Goal: Task Accomplishment & Management: Use online tool/utility

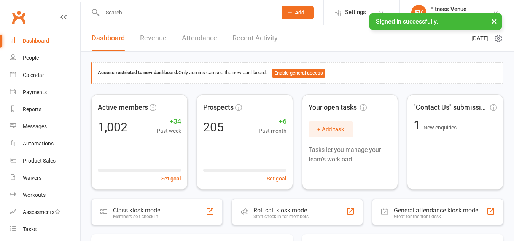
click at [123, 11] on input "text" at bounding box center [186, 12] width 172 height 11
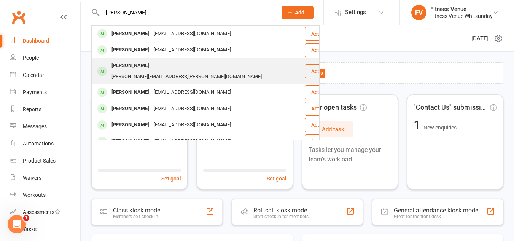
type input "barry"
click at [135, 65] on div "Deborah Barry-O’Neill" at bounding box center [130, 65] width 42 height 11
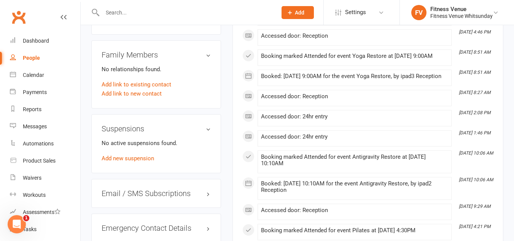
scroll to position [495, 0]
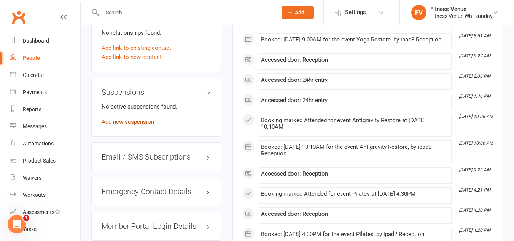
click at [147, 122] on link "Add new suspension" at bounding box center [128, 121] width 53 height 7
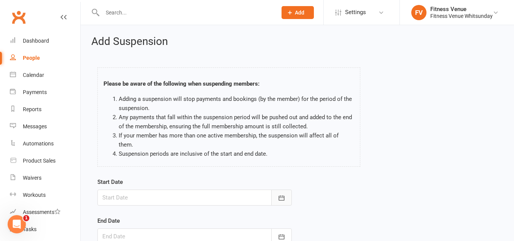
click at [279, 194] on icon "button" at bounding box center [282, 198] width 8 height 8
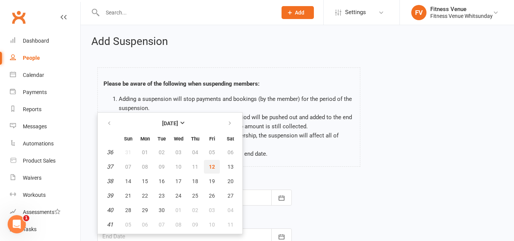
click at [213, 164] on span "12" at bounding box center [212, 167] width 6 height 6
type input "12 Sep 2025"
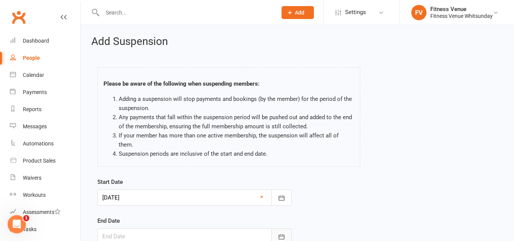
click at [285, 233] on icon "button" at bounding box center [282, 237] width 8 height 8
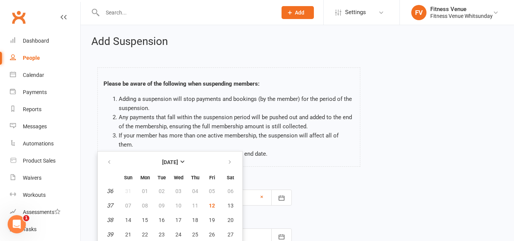
scroll to position [21, 0]
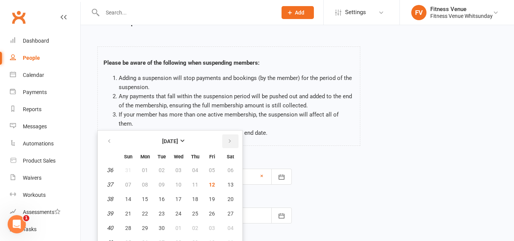
click at [230, 138] on icon "button" at bounding box center [229, 141] width 5 height 6
click at [178, 196] on span "15" at bounding box center [178, 199] width 6 height 6
type input "15 Oct 2025"
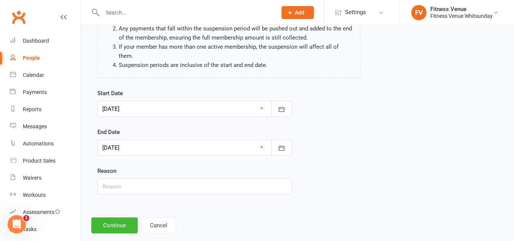
scroll to position [94, 0]
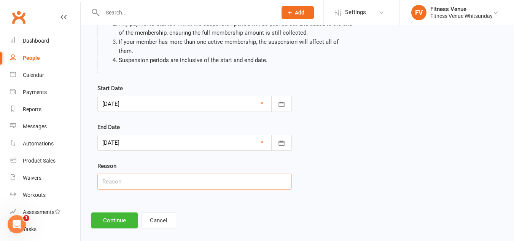
click at [143, 173] on input "text" at bounding box center [194, 181] width 194 height 16
type input "Email request"
click at [125, 212] on button "Continue" at bounding box center [114, 220] width 46 height 16
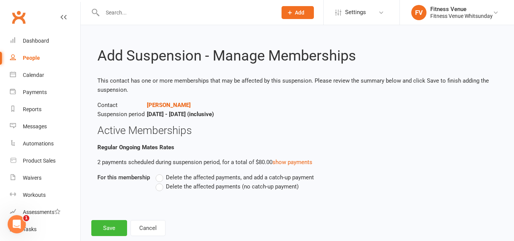
click at [164, 187] on label "Delete the affected payments (no catch-up payment)" at bounding box center [227, 186] width 143 height 9
click at [161, 182] on input "Delete the affected payments (no catch-up payment)" at bounding box center [158, 182] width 5 height 0
click at [117, 223] on button "Save" at bounding box center [109, 228] width 36 height 16
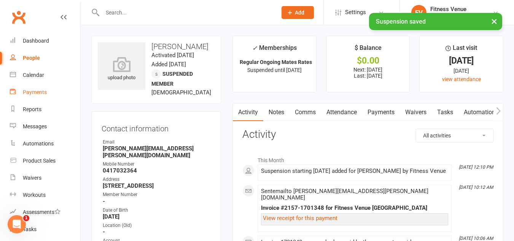
click at [39, 91] on div "Payments" at bounding box center [35, 92] width 24 height 6
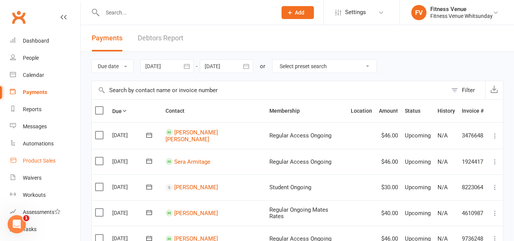
click at [44, 160] on div "Product Sales" at bounding box center [39, 161] width 33 height 6
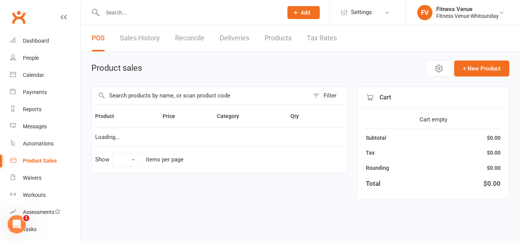
select select "10"
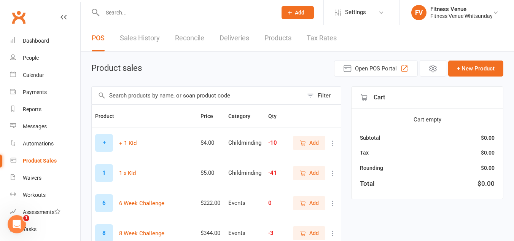
click at [132, 131] on td "+ + 1 Kid" at bounding box center [144, 142] width 105 height 30
click at [137, 93] on input "text" at bounding box center [198, 96] width 212 height 18
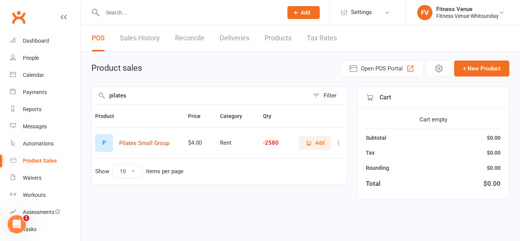
type input "pilates"
click at [156, 145] on button "Pilates Small Group" at bounding box center [144, 142] width 50 height 9
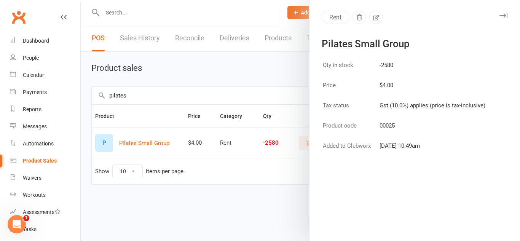
click at [274, 77] on div at bounding box center [300, 120] width 439 height 241
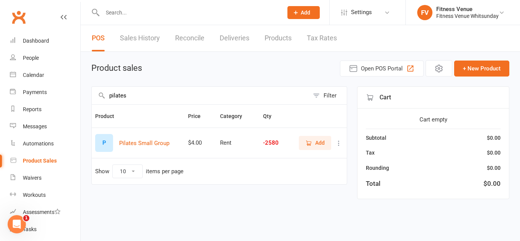
click at [318, 145] on span "Add" at bounding box center [320, 142] width 10 height 8
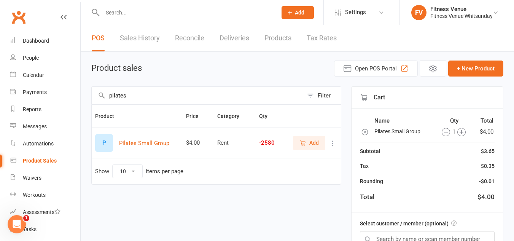
click at [459, 131] on icon "button" at bounding box center [461, 132] width 8 height 8
click at [458, 131] on icon "button" at bounding box center [459, 132] width 4 height 4
click at [441, 132] on icon "button" at bounding box center [443, 132] width 4 height 0
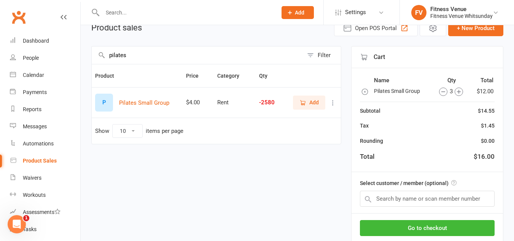
scroll to position [86, 0]
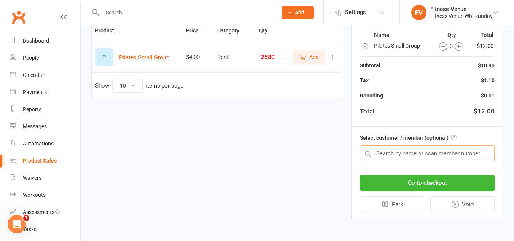
click at [416, 151] on input "text" at bounding box center [427, 153] width 135 height 16
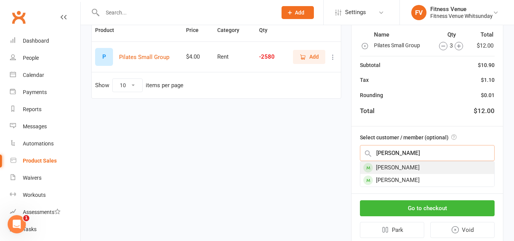
scroll to position [112, 0]
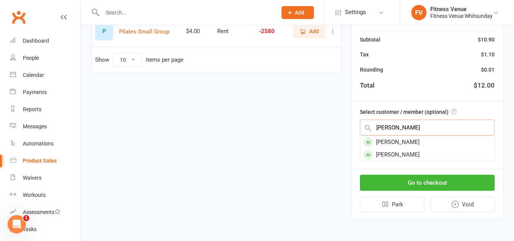
type input "tanya"
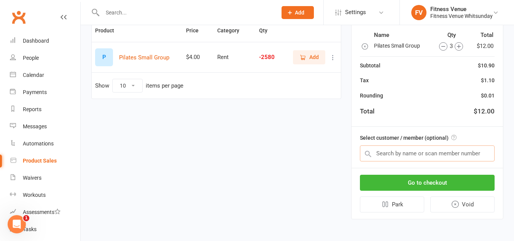
scroll to position [86, 0]
click at [422, 149] on input "text" at bounding box center [427, 153] width 135 height 16
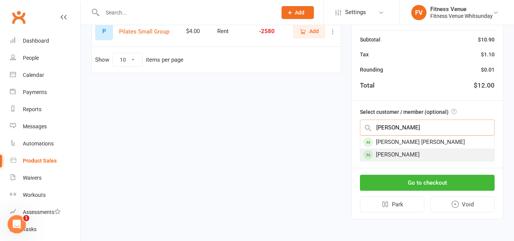
type input "tania"
click at [412, 154] on div "Tania Jarvis" at bounding box center [427, 154] width 134 height 13
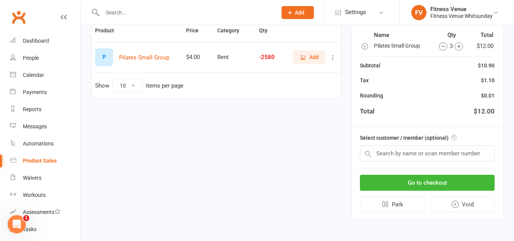
scroll to position [84, 0]
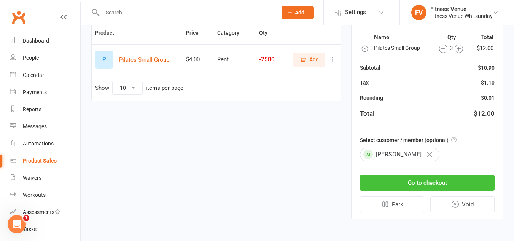
click at [417, 181] on button "Go to checkout" at bounding box center [427, 183] width 135 height 16
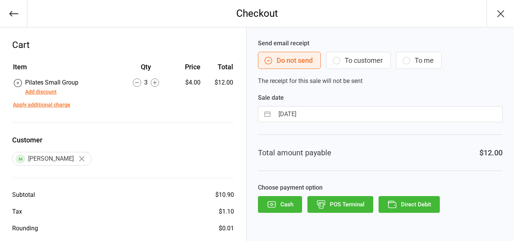
click at [363, 59] on button "To customer" at bounding box center [358, 60] width 65 height 17
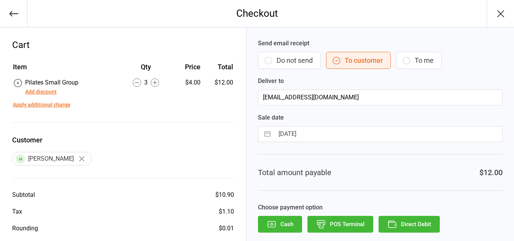
click at [283, 218] on button "Cash" at bounding box center [280, 224] width 44 height 17
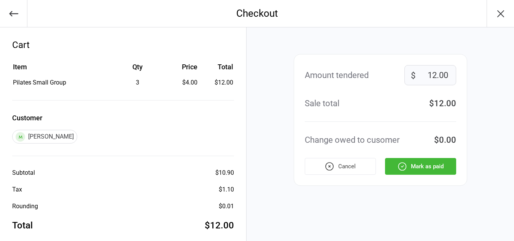
drag, startPoint x: 427, startPoint y: 164, endPoint x: 422, endPoint y: 162, distance: 4.5
click at [425, 164] on button "Mark as paid" at bounding box center [420, 166] width 71 height 17
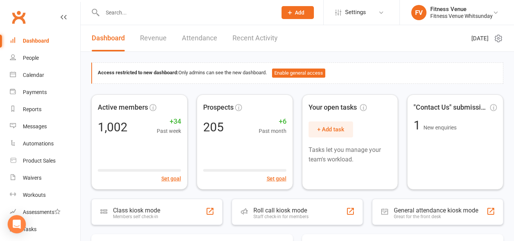
click at [131, 7] on input "text" at bounding box center [186, 12] width 172 height 11
click at [29, 72] on div "Calendar" at bounding box center [33, 75] width 21 height 6
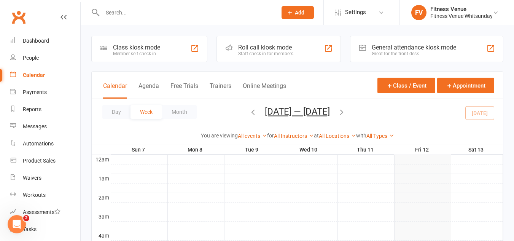
click at [137, 46] on div "Class kiosk mode" at bounding box center [136, 47] width 47 height 7
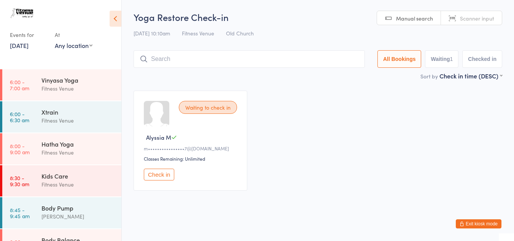
click at [10, 44] on link "12 Sep, 2025" at bounding box center [19, 45] width 19 height 8
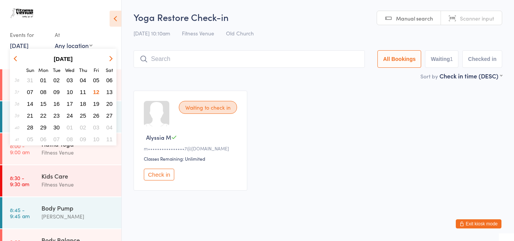
click at [55, 92] on span "09" at bounding box center [56, 92] width 6 height 6
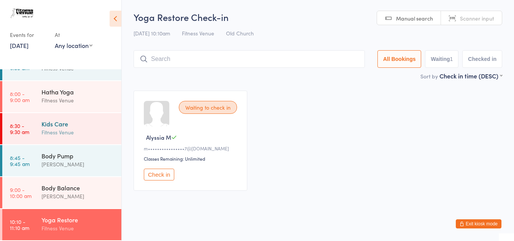
scroll to position [2, 0]
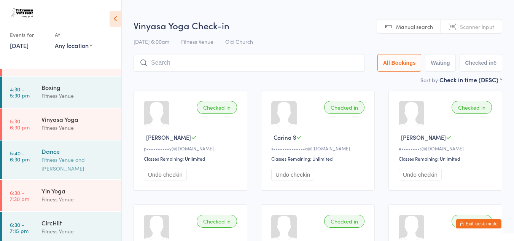
scroll to position [283, 0]
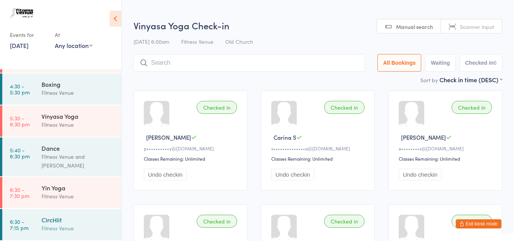
click at [58, 216] on div "CircHiit" at bounding box center [77, 219] width 73 height 8
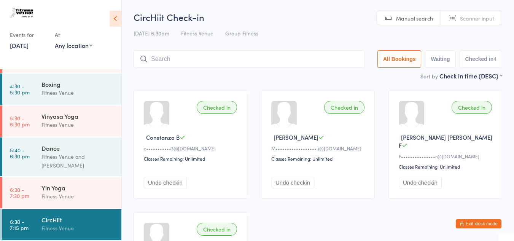
click at [26, 41] on link "9 Sep, 2025" at bounding box center [19, 45] width 19 height 8
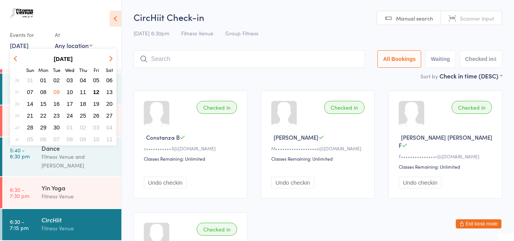
click at [56, 94] on span "09" at bounding box center [56, 92] width 6 height 6
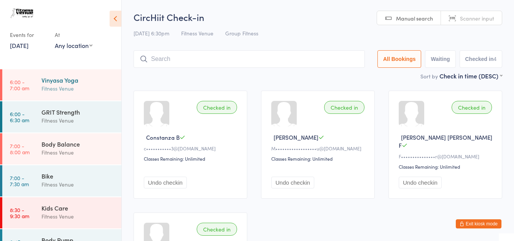
click at [90, 80] on div "Vinyasa Yoga" at bounding box center [77, 80] width 73 height 8
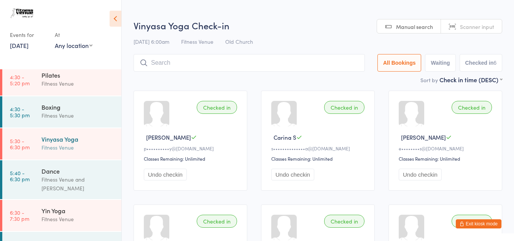
scroll to position [266, 0]
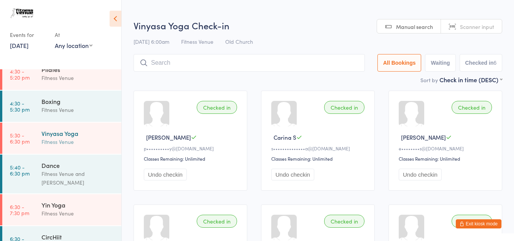
click at [59, 144] on div "Fitness Venue" at bounding box center [77, 141] width 73 height 9
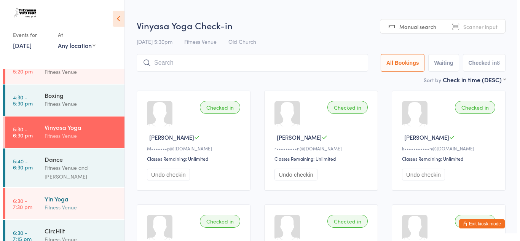
scroll to position [283, 0]
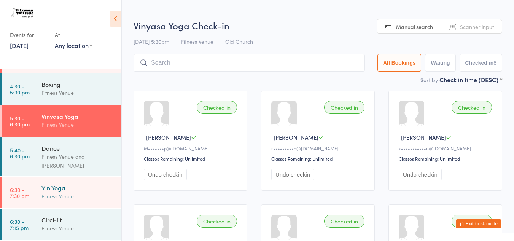
click at [63, 191] on div "Yin Yoga" at bounding box center [77, 187] width 73 height 8
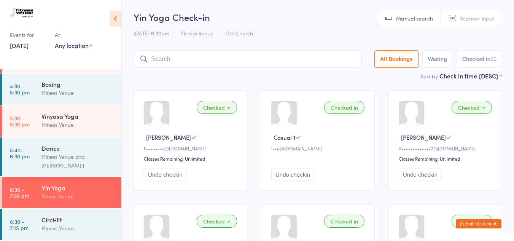
click at [29, 48] on link "9 Sep, 2025" at bounding box center [19, 45] width 19 height 8
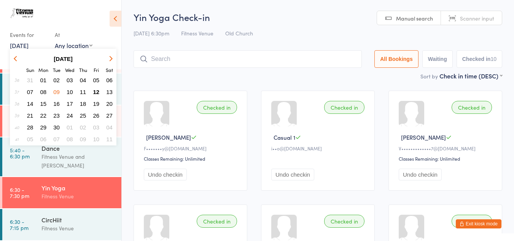
click at [69, 91] on span "10" at bounding box center [70, 92] width 6 height 6
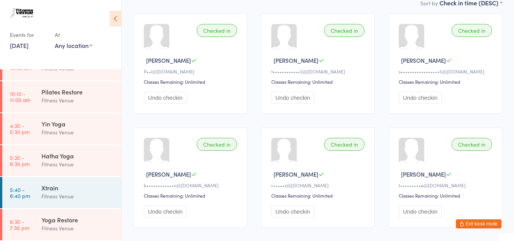
scroll to position [190, 0]
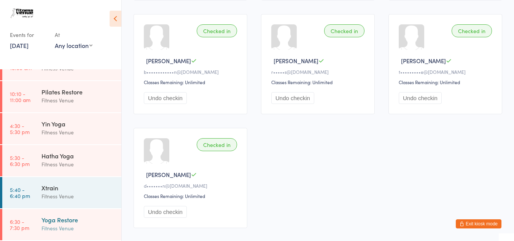
click at [79, 219] on div "Yoga Restore" at bounding box center [77, 219] width 73 height 8
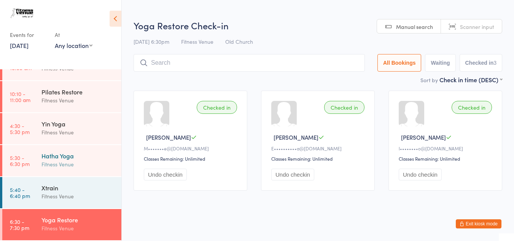
click at [62, 154] on div "Hatha Yoga" at bounding box center [77, 155] width 73 height 8
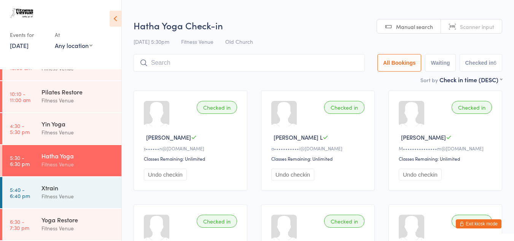
click at [29, 48] on link "10 Sep, 2025" at bounding box center [19, 45] width 19 height 8
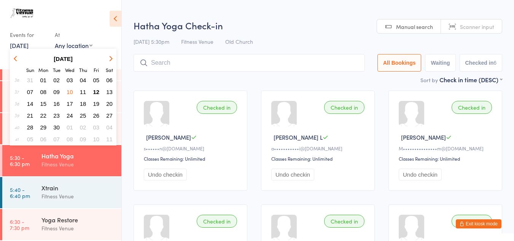
click at [96, 91] on span "12" at bounding box center [96, 92] width 6 height 6
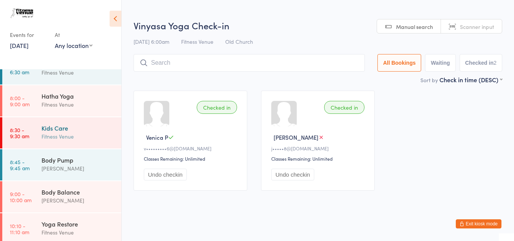
scroll to position [52, 0]
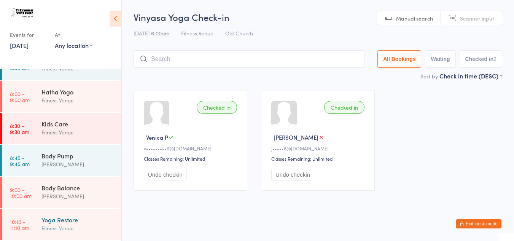
click at [68, 218] on div "Yoga Restore" at bounding box center [77, 219] width 73 height 8
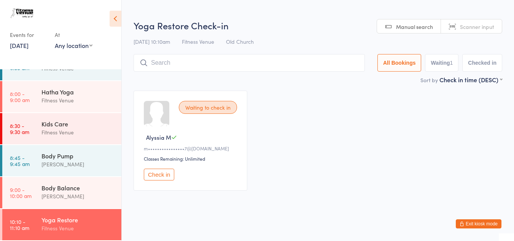
click at [153, 172] on button "Check in" at bounding box center [159, 175] width 30 height 12
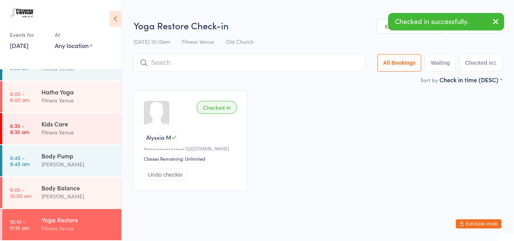
click at [163, 62] on input "search" at bounding box center [249, 63] width 231 height 18
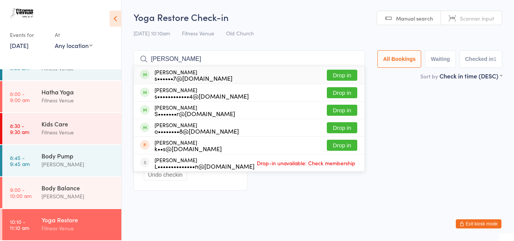
type input "sonia"
click at [335, 73] on button "Drop in" at bounding box center [342, 75] width 30 height 11
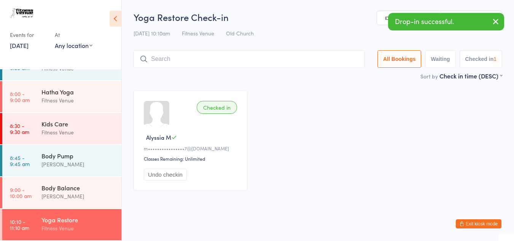
click at [203, 62] on input "search" at bounding box center [249, 59] width 231 height 18
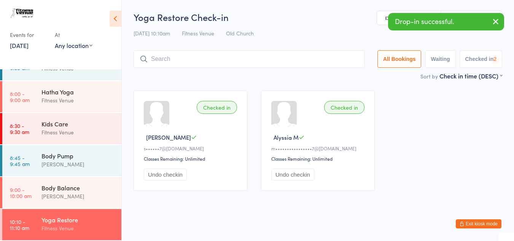
scroll to position [3, 0]
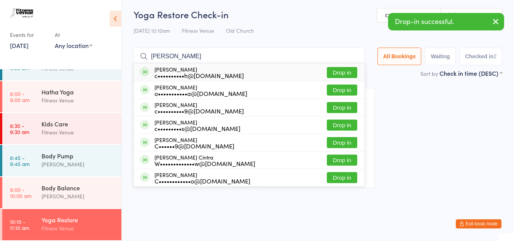
type input "ciara"
click at [197, 73] on div "c••••••••••h@gmail.com" at bounding box center [198, 75] width 89 height 6
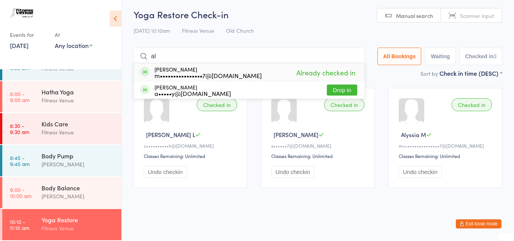
type input "a"
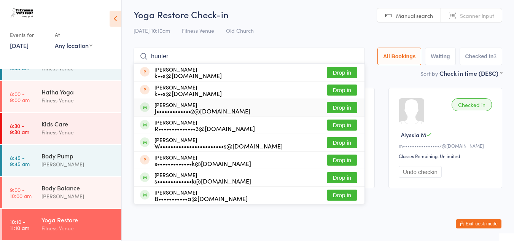
type input "hunter"
click at [346, 106] on button "Drop in" at bounding box center [342, 107] width 30 height 11
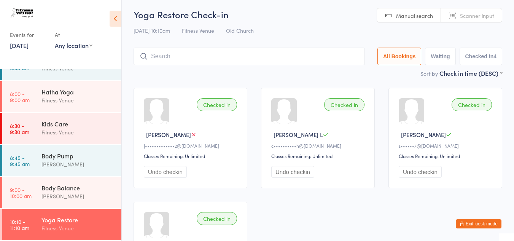
click at [473, 224] on button "Exit kiosk mode" at bounding box center [479, 223] width 46 height 9
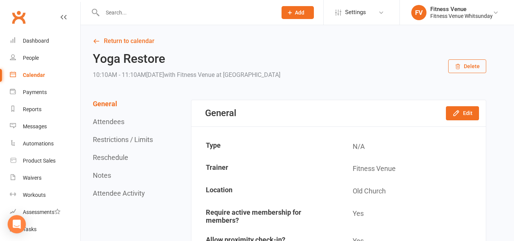
click at [126, 10] on input "text" at bounding box center [186, 12] width 172 height 11
type input "jade"
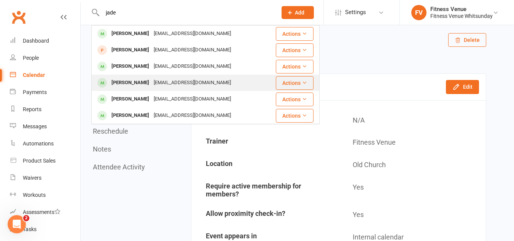
scroll to position [38, 0]
